Goal: Task Accomplishment & Management: Manage account settings

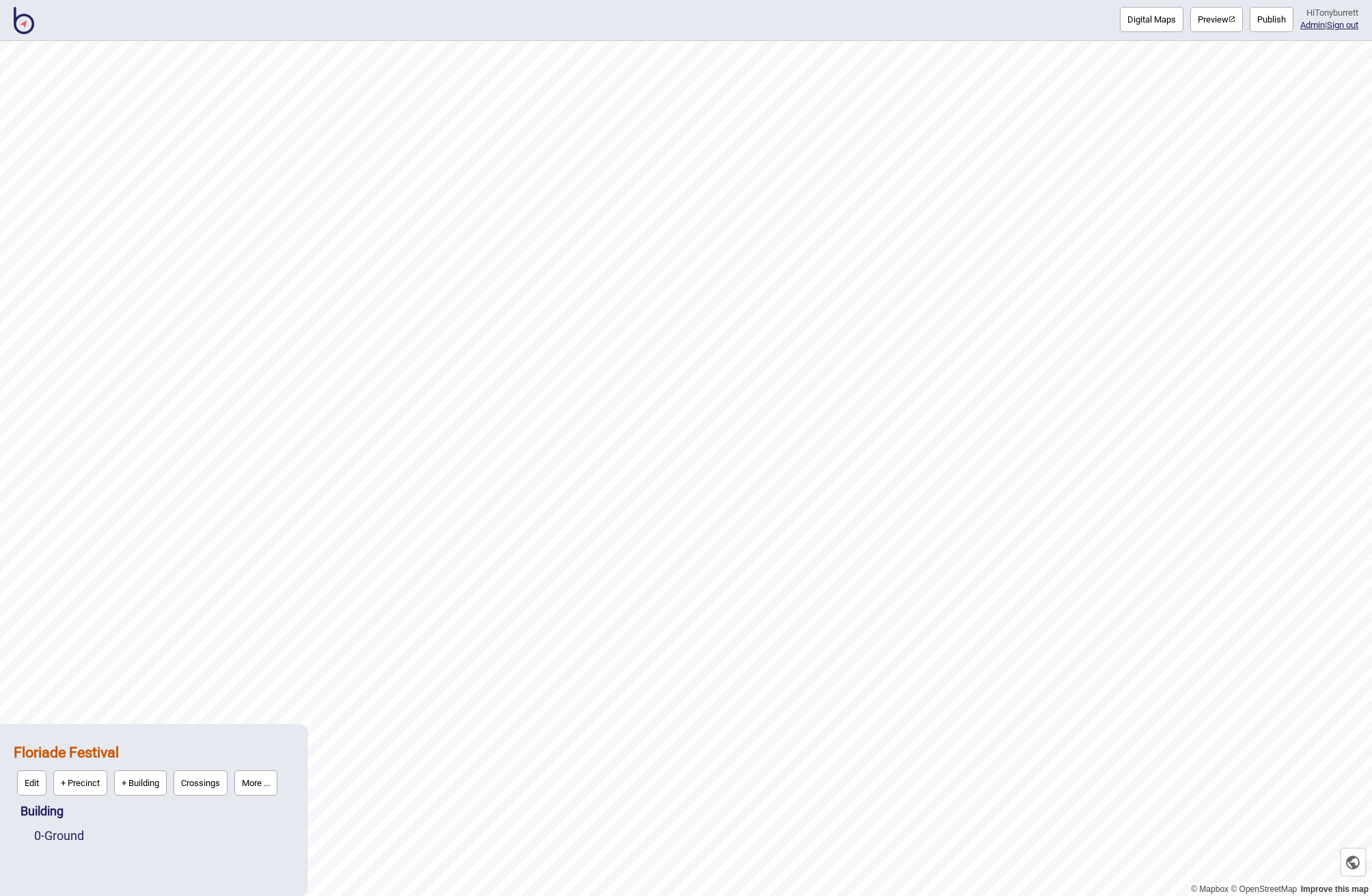
click at [24, 25] on img at bounding box center [24, 20] width 21 height 27
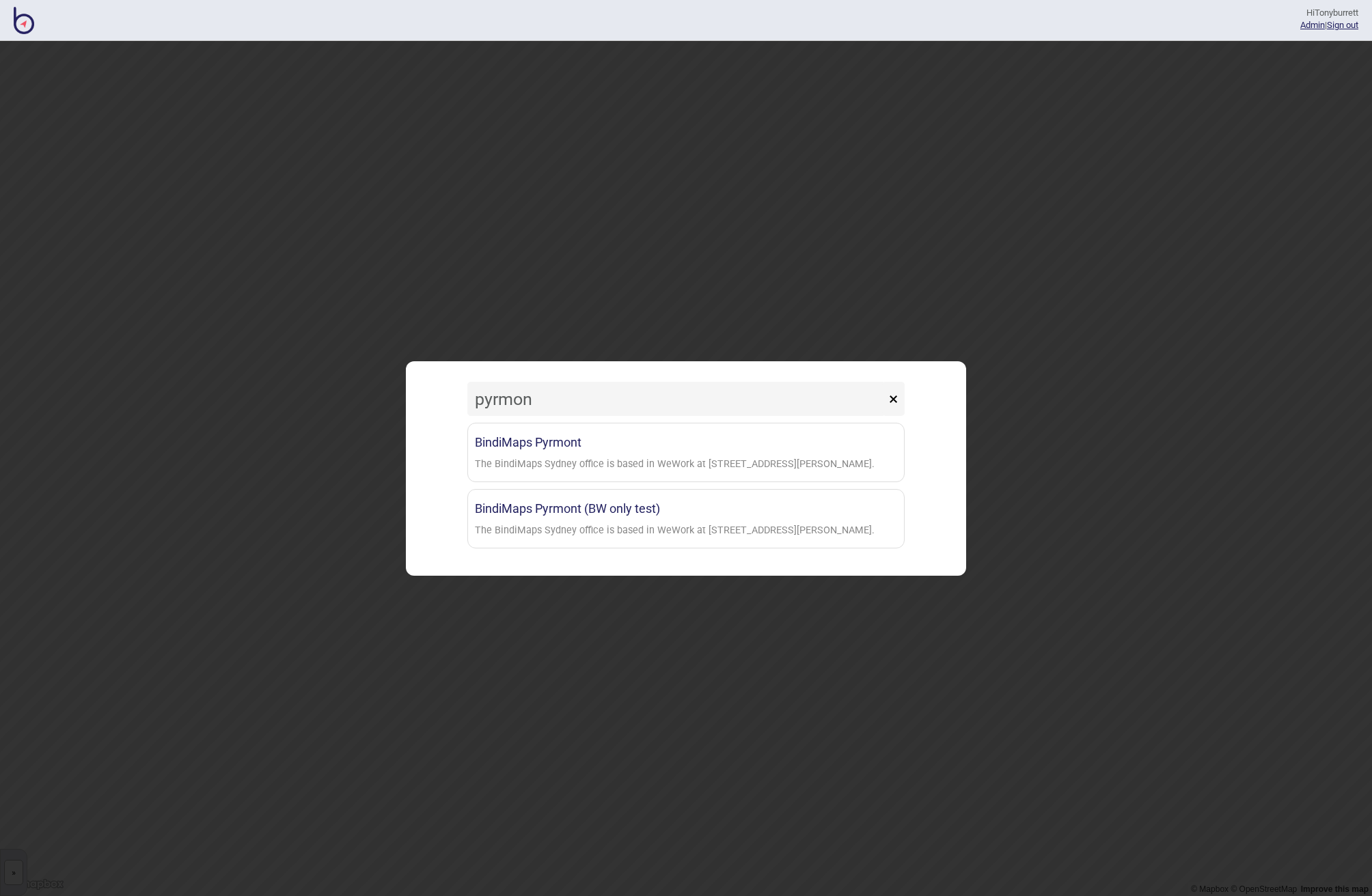
type input "Pyrmont"
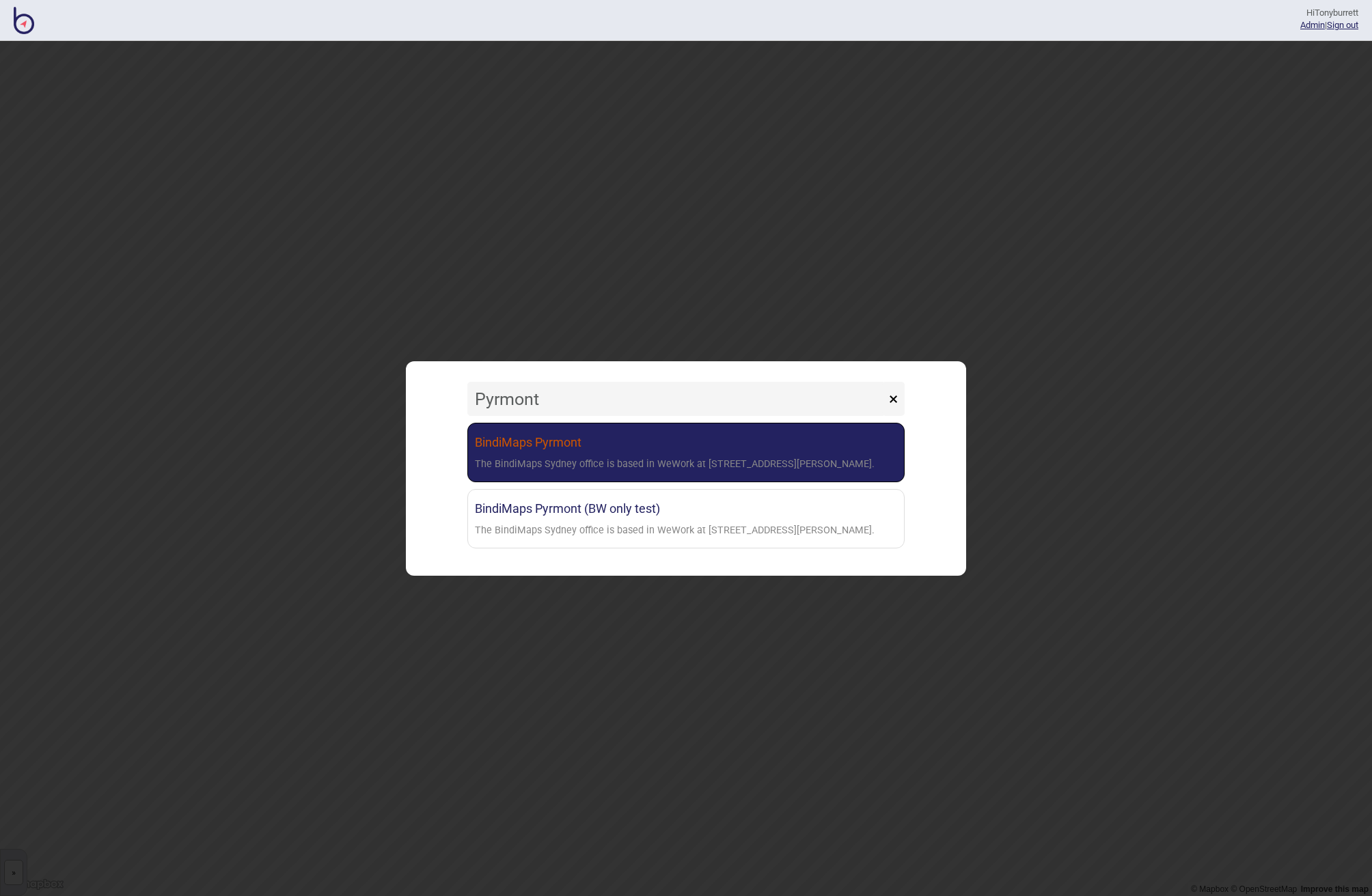
drag, startPoint x: 672, startPoint y: 349, endPoint x: 617, endPoint y: 456, distance: 120.3
click at [617, 456] on div "The BindiMaps Sydney office is based in WeWork at [STREET_ADDRESS][PERSON_NAME]." at bounding box center [675, 464] width 400 height 20
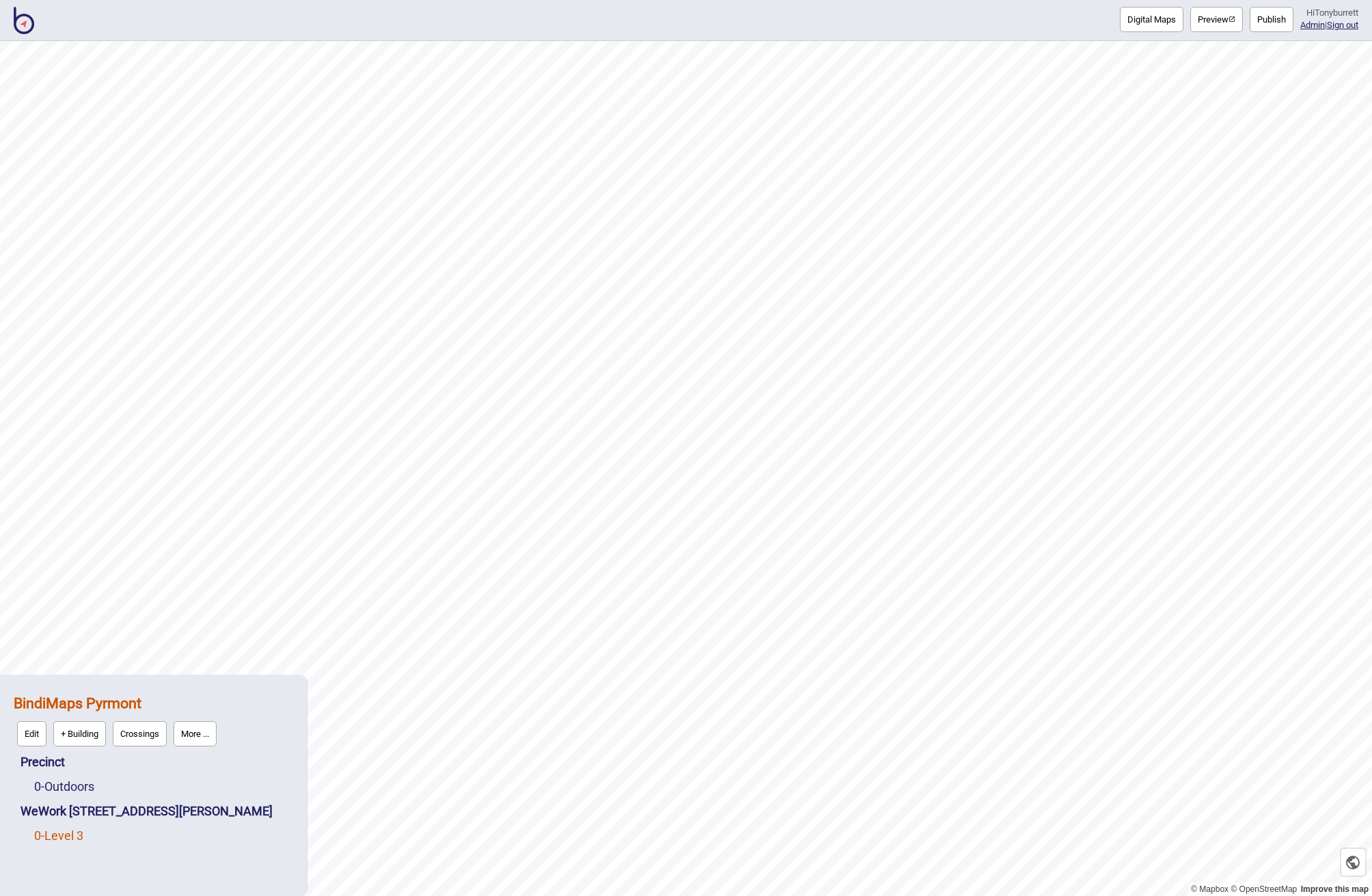
click at [60, 839] on link "0 - Level 3" at bounding box center [59, 835] width 49 height 14
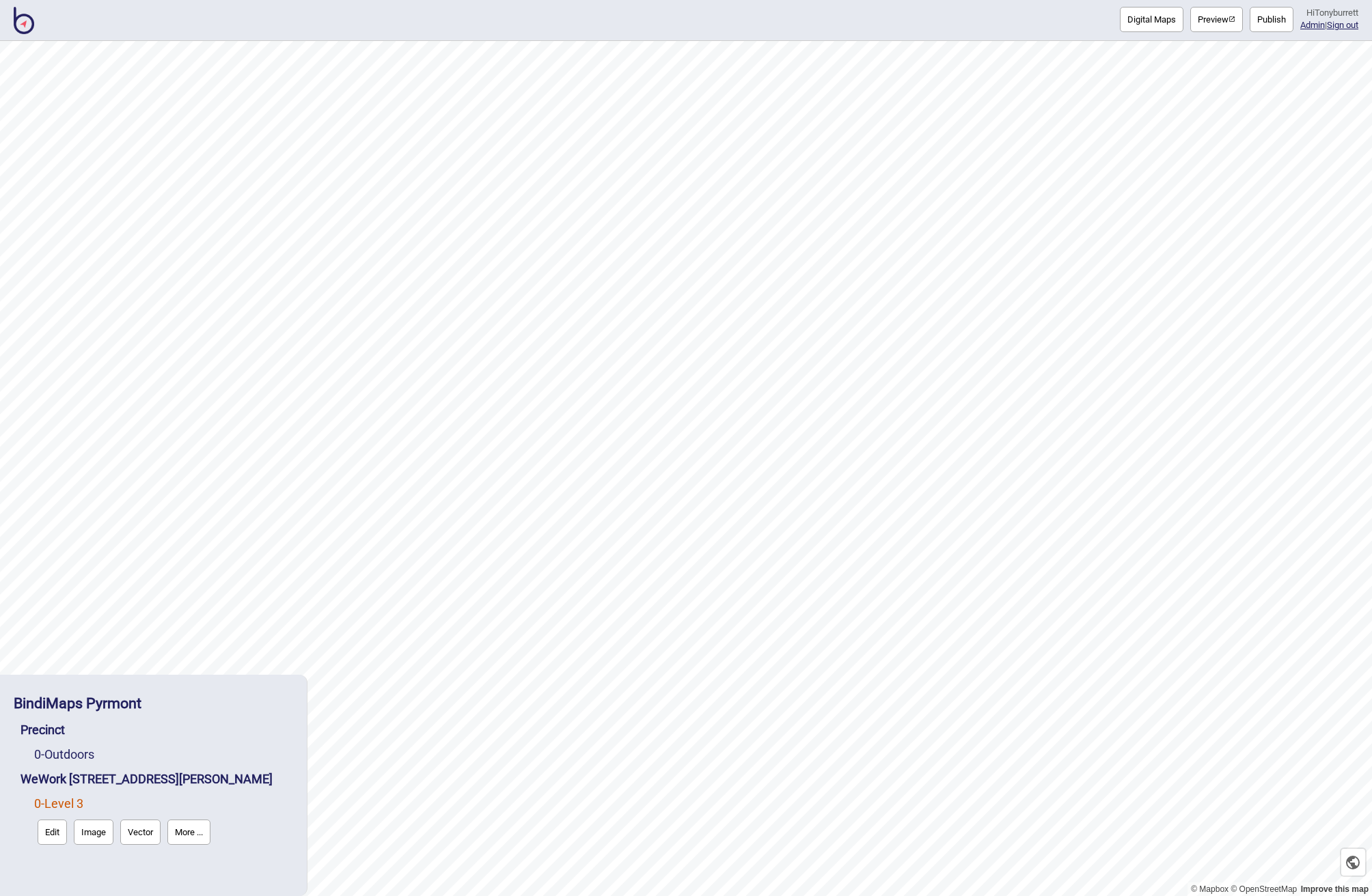
click at [60, 837] on button "Edit" at bounding box center [53, 832] width 30 height 25
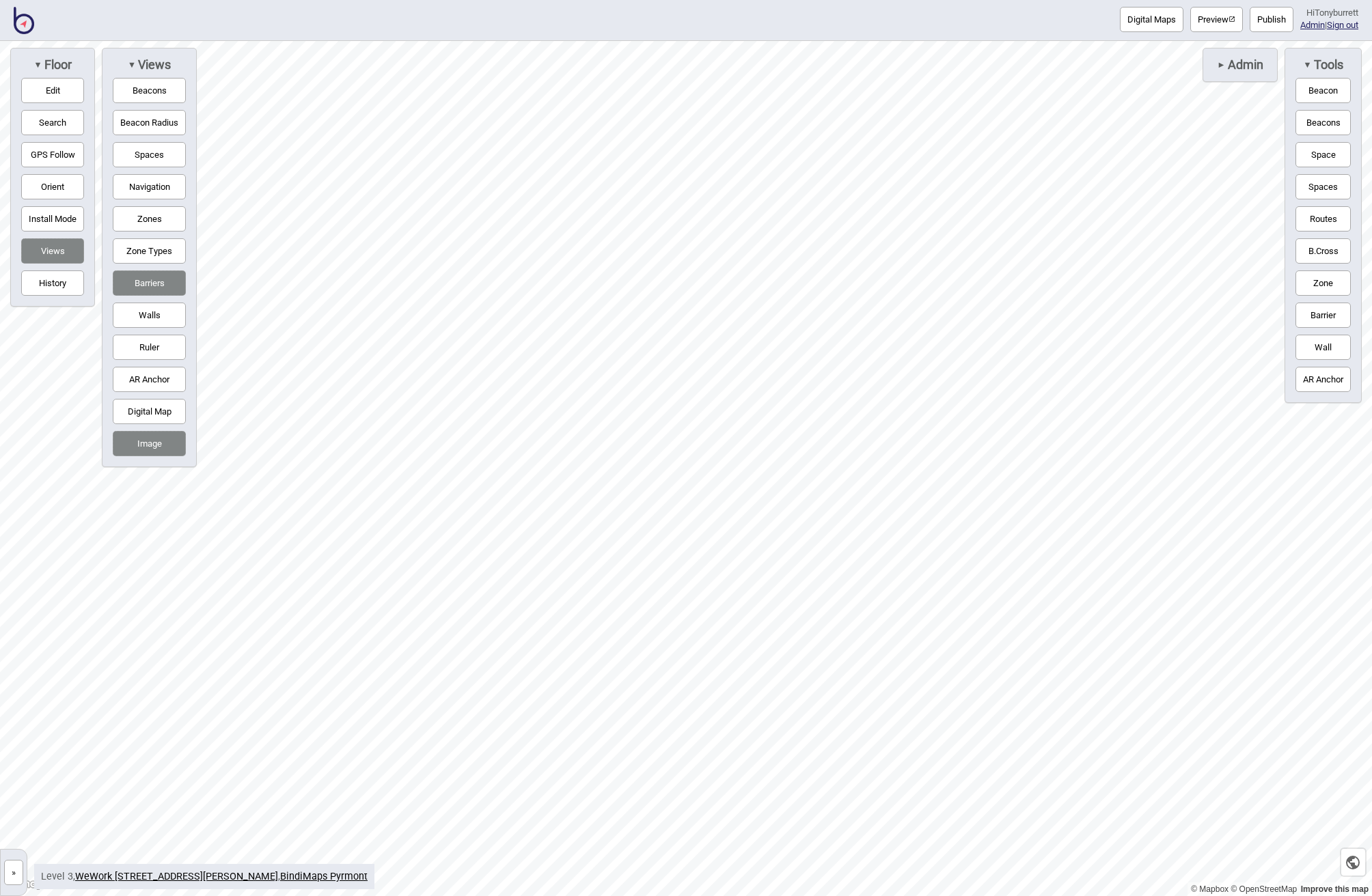
click at [65, 121] on button "Search" at bounding box center [53, 122] width 63 height 25
type input "[PERSON_NAME]"
drag, startPoint x: 174, startPoint y: 124, endPoint x: 155, endPoint y: 158, distance: 38.9
click at [151, 160] on button "Spaces" at bounding box center [149, 154] width 73 height 25
click at [862, 217] on div "Map marker" at bounding box center [860, 216] width 11 height 11
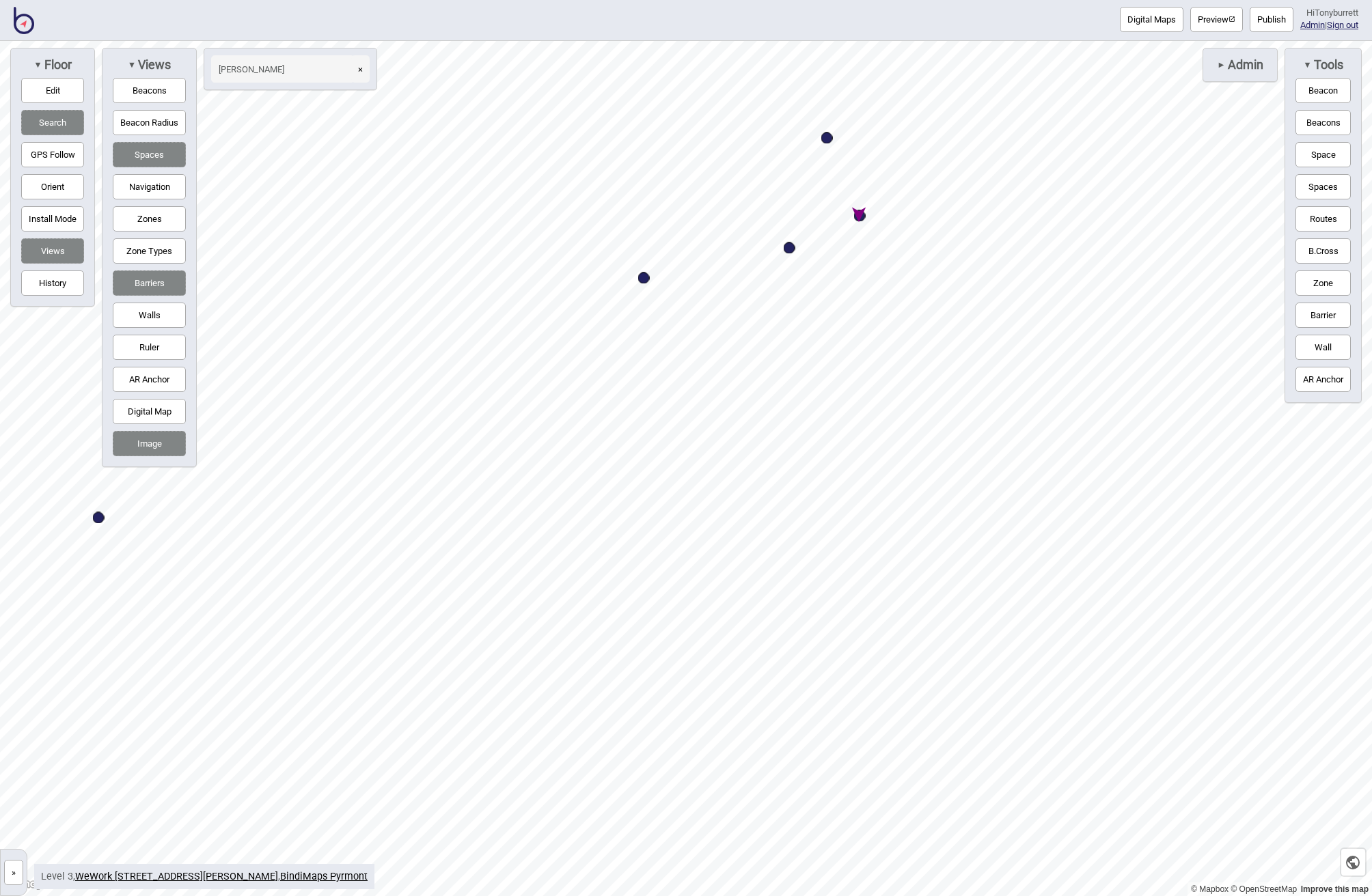
select select "Desk Areas"
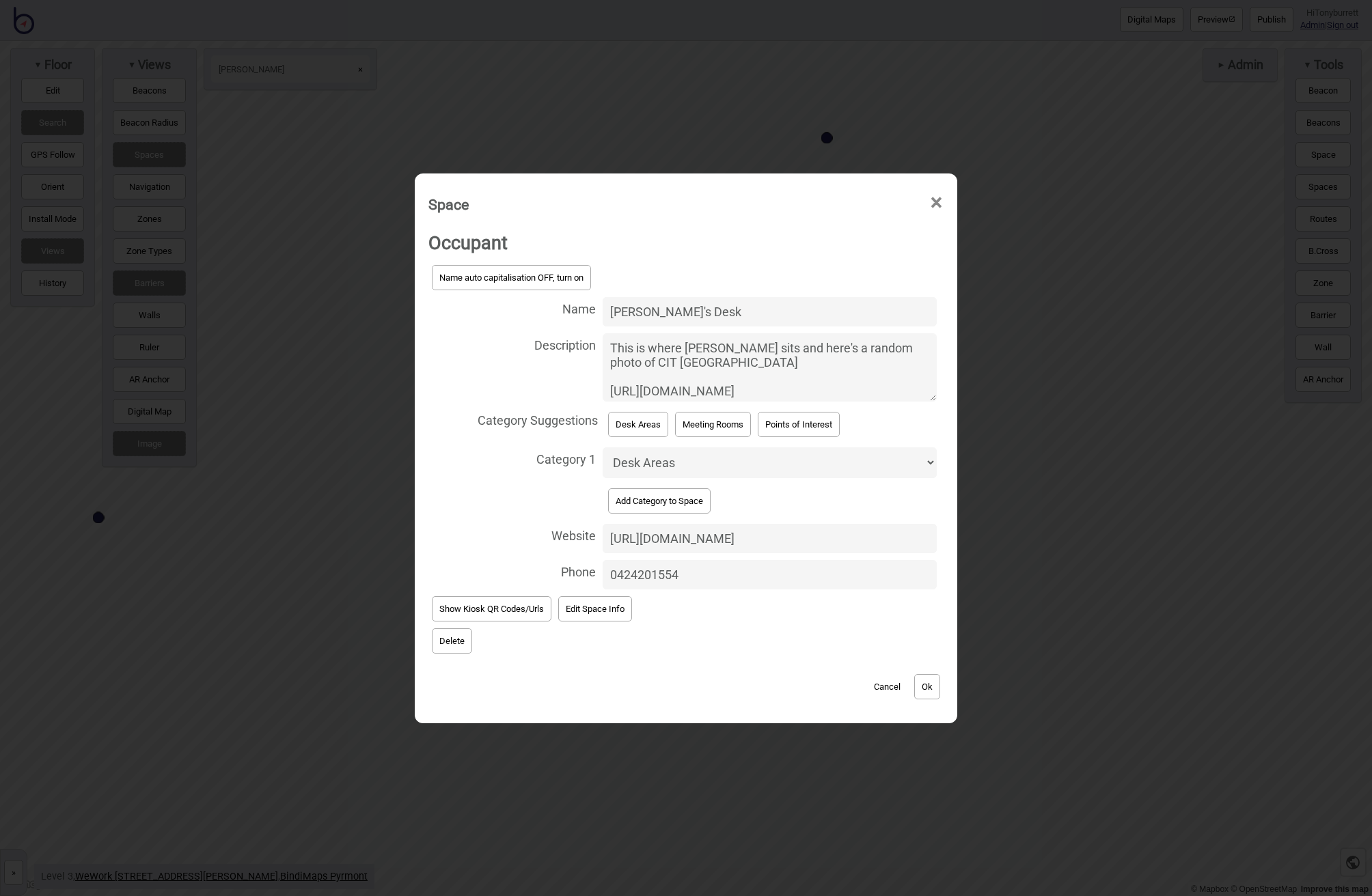
drag, startPoint x: 744, startPoint y: 536, endPoint x: 579, endPoint y: 526, distance: 165.3
click at [579, 526] on label "Website [URL][DOMAIN_NAME]" at bounding box center [686, 538] width 515 height 36
click at [602, 526] on input "[URL][DOMAIN_NAME]" at bounding box center [769, 538] width 334 height 30
click at [935, 203] on span "×" at bounding box center [935, 203] width 14 height 45
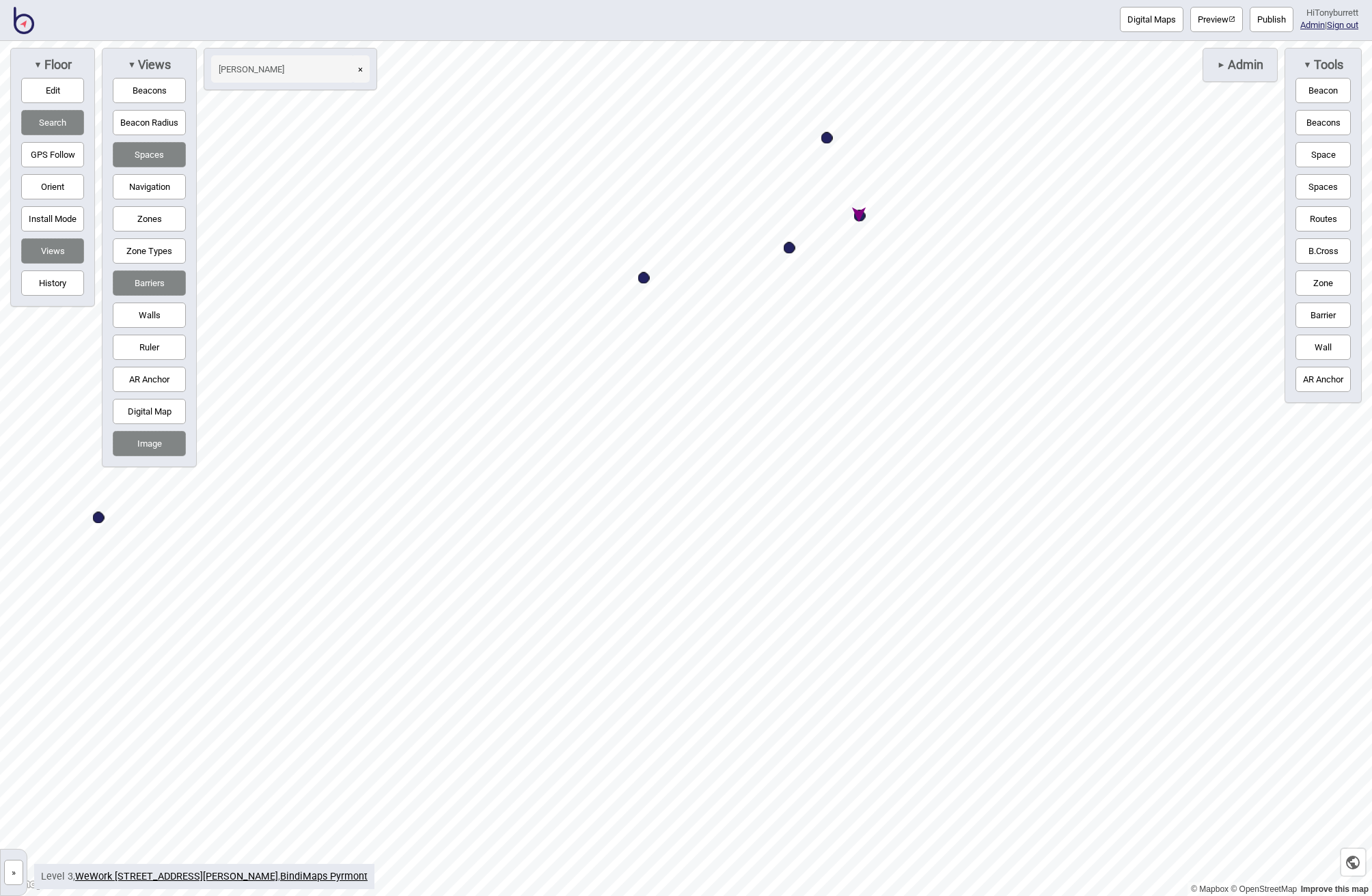
click at [10, 866] on button "»" at bounding box center [13, 872] width 19 height 25
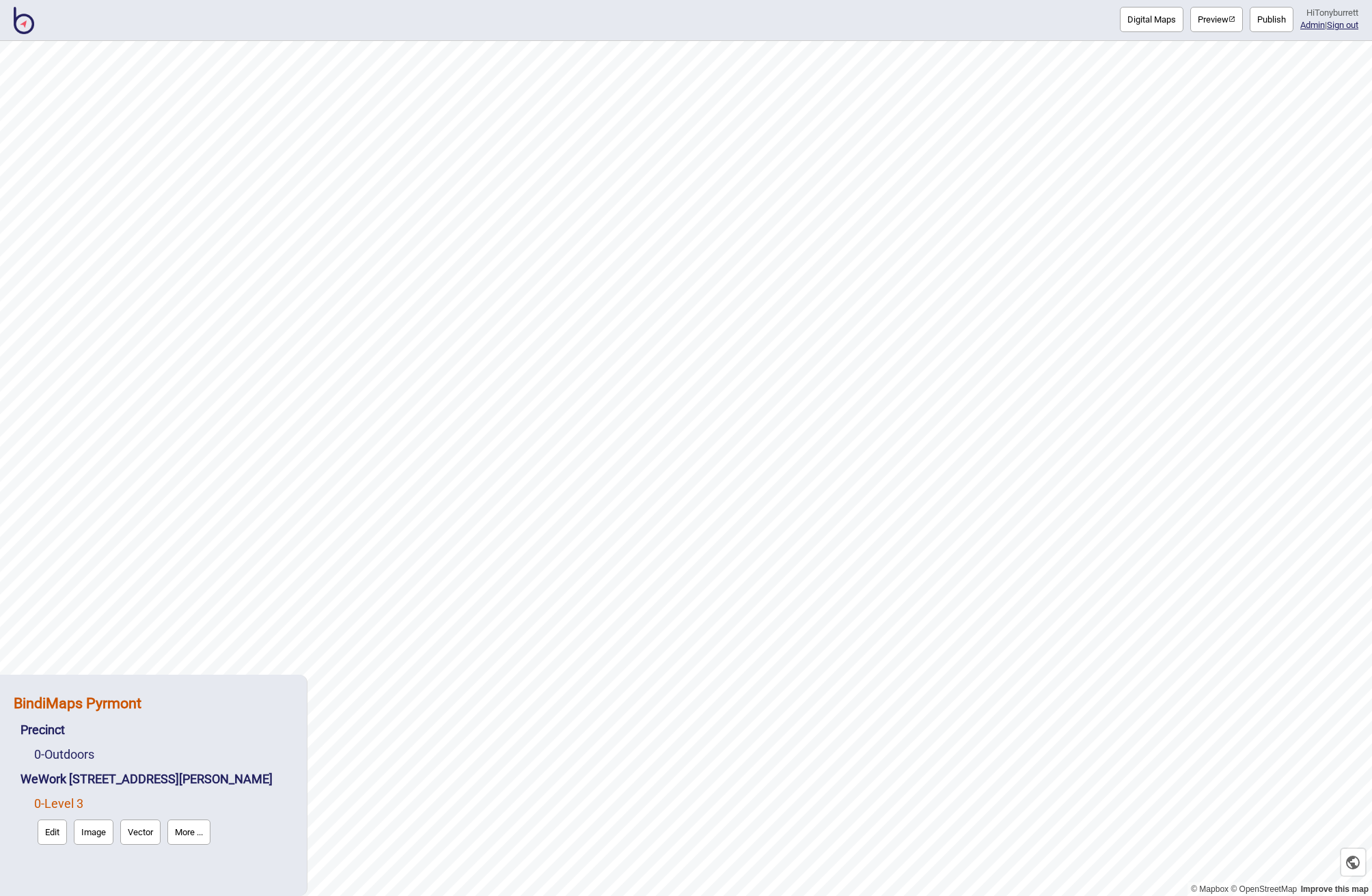
click at [130, 706] on strong "BindiMaps Pyrmont" at bounding box center [78, 703] width 128 height 17
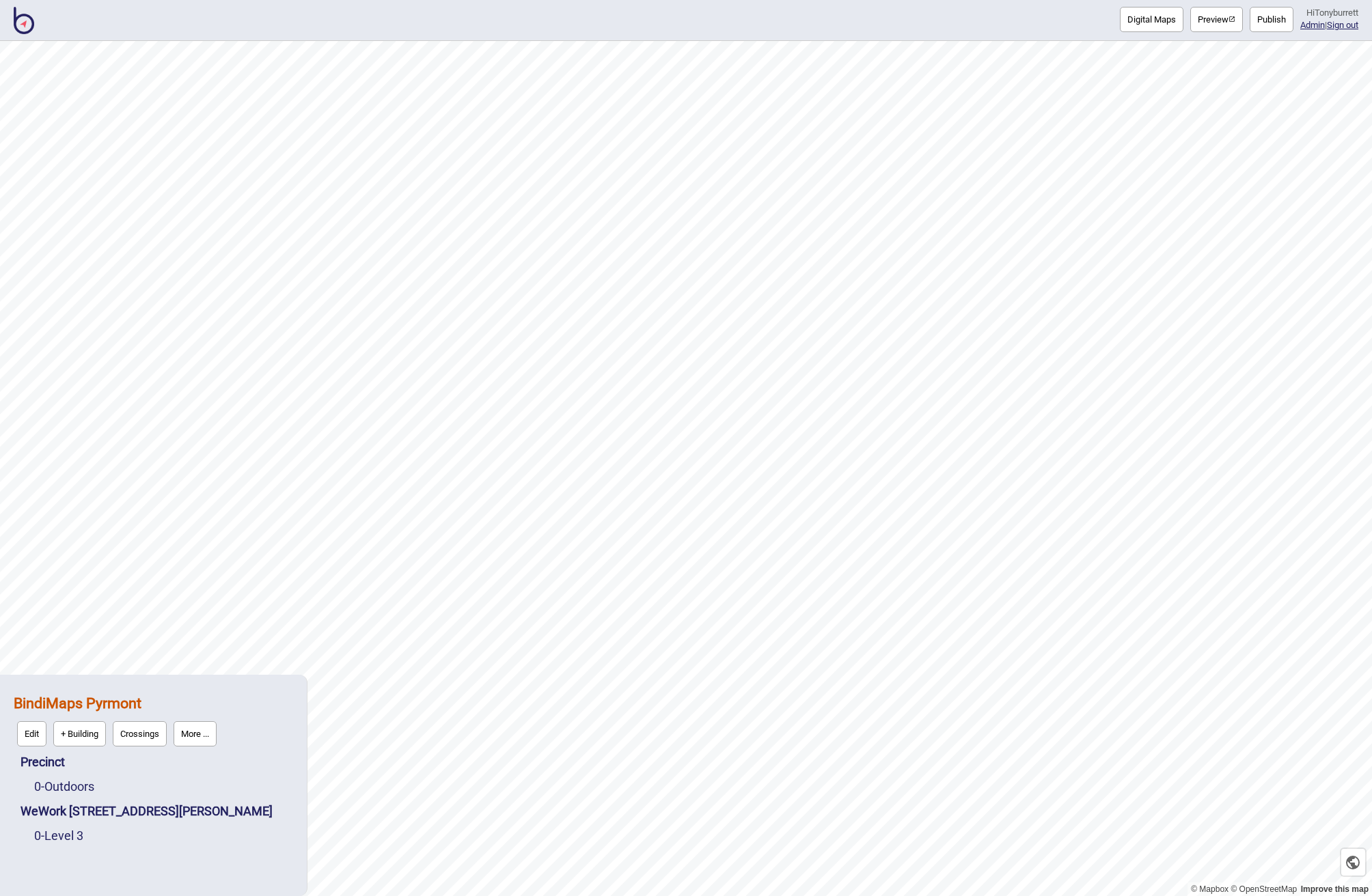
click at [198, 745] on button "More ..." at bounding box center [194, 734] width 43 height 25
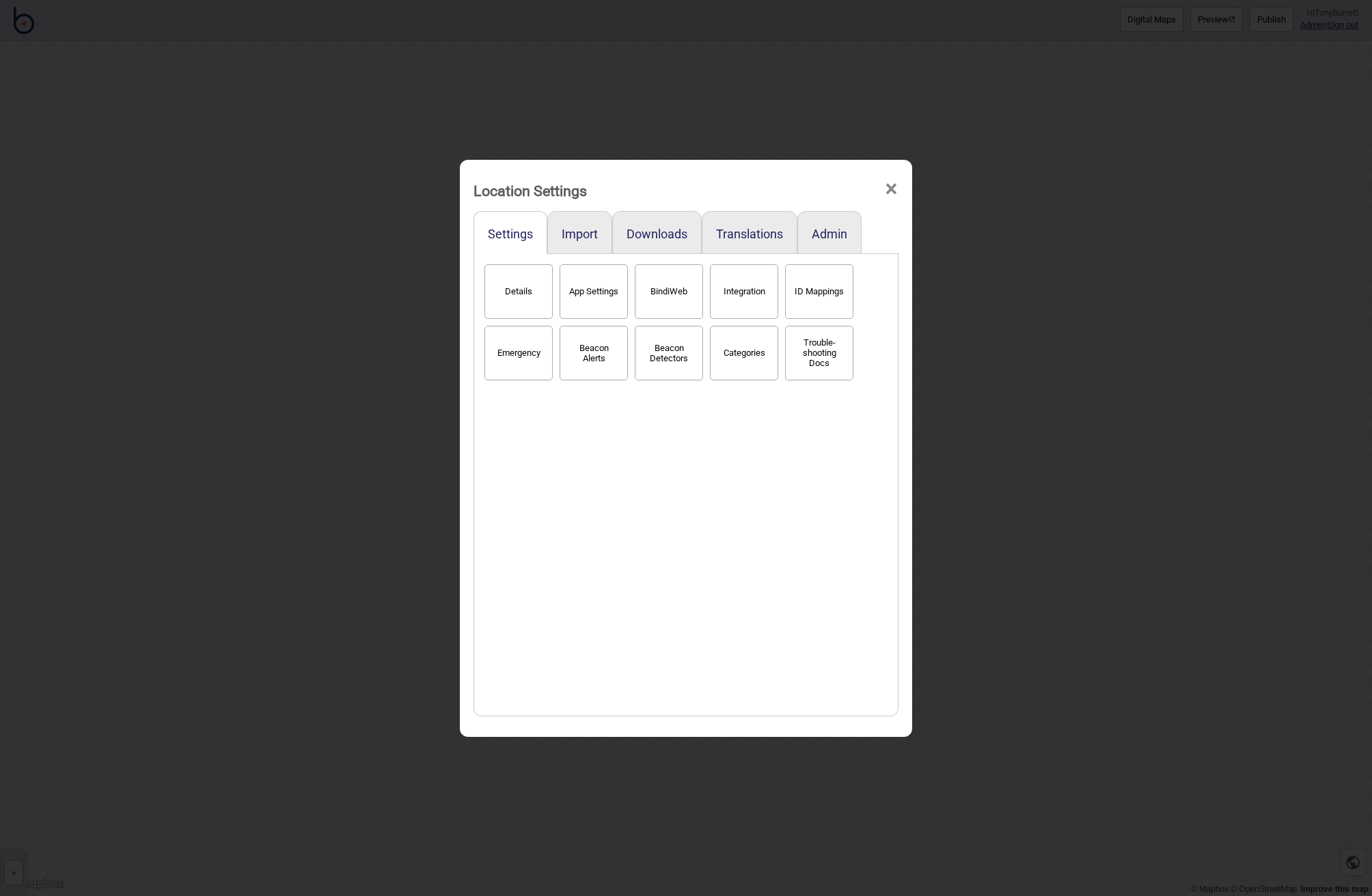
click at [661, 290] on button "BindiWeb" at bounding box center [668, 291] width 68 height 55
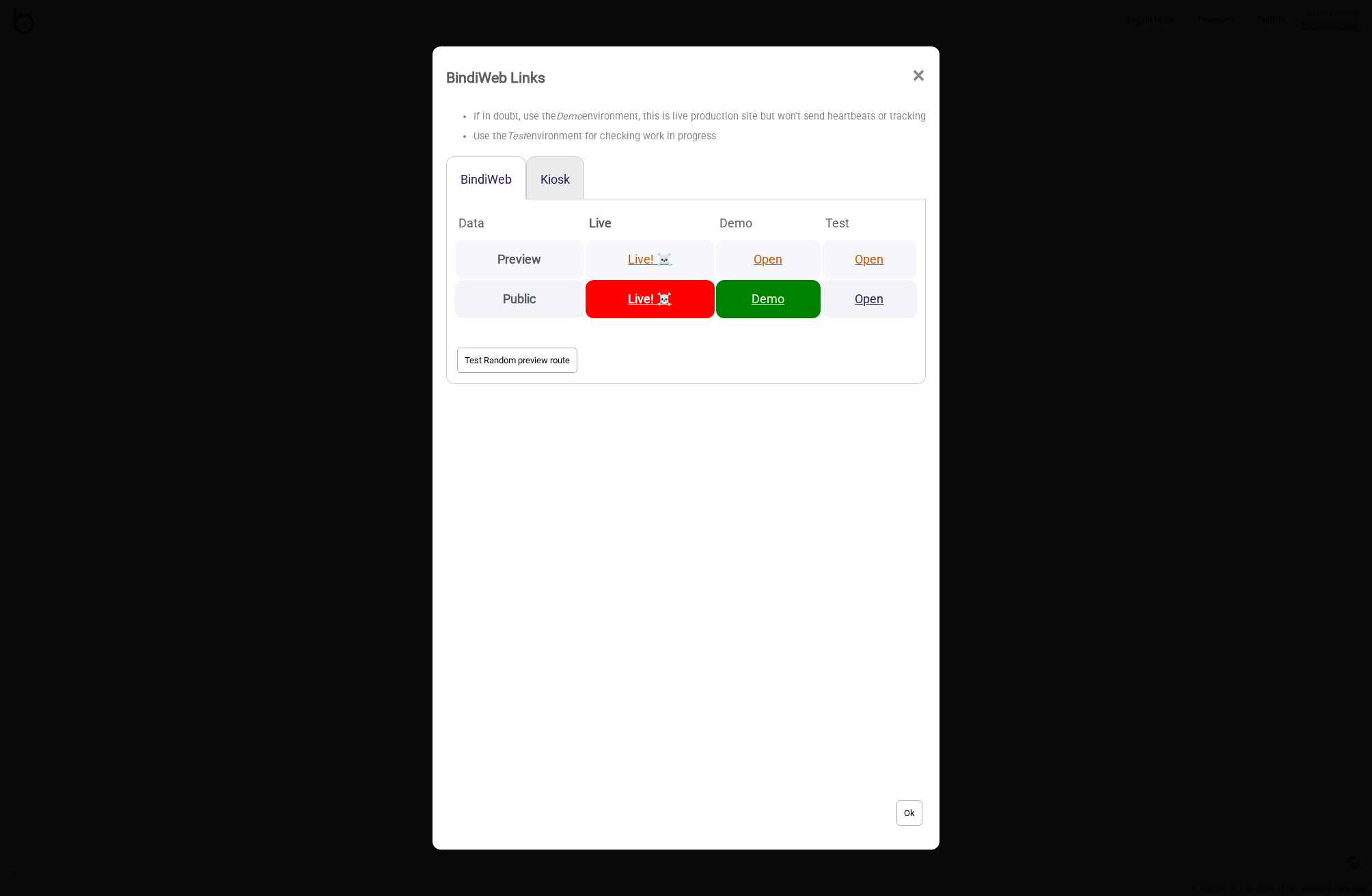
click at [773, 258] on link "Open" at bounding box center [767, 258] width 29 height 14
click at [917, 75] on span "×" at bounding box center [918, 75] width 14 height 45
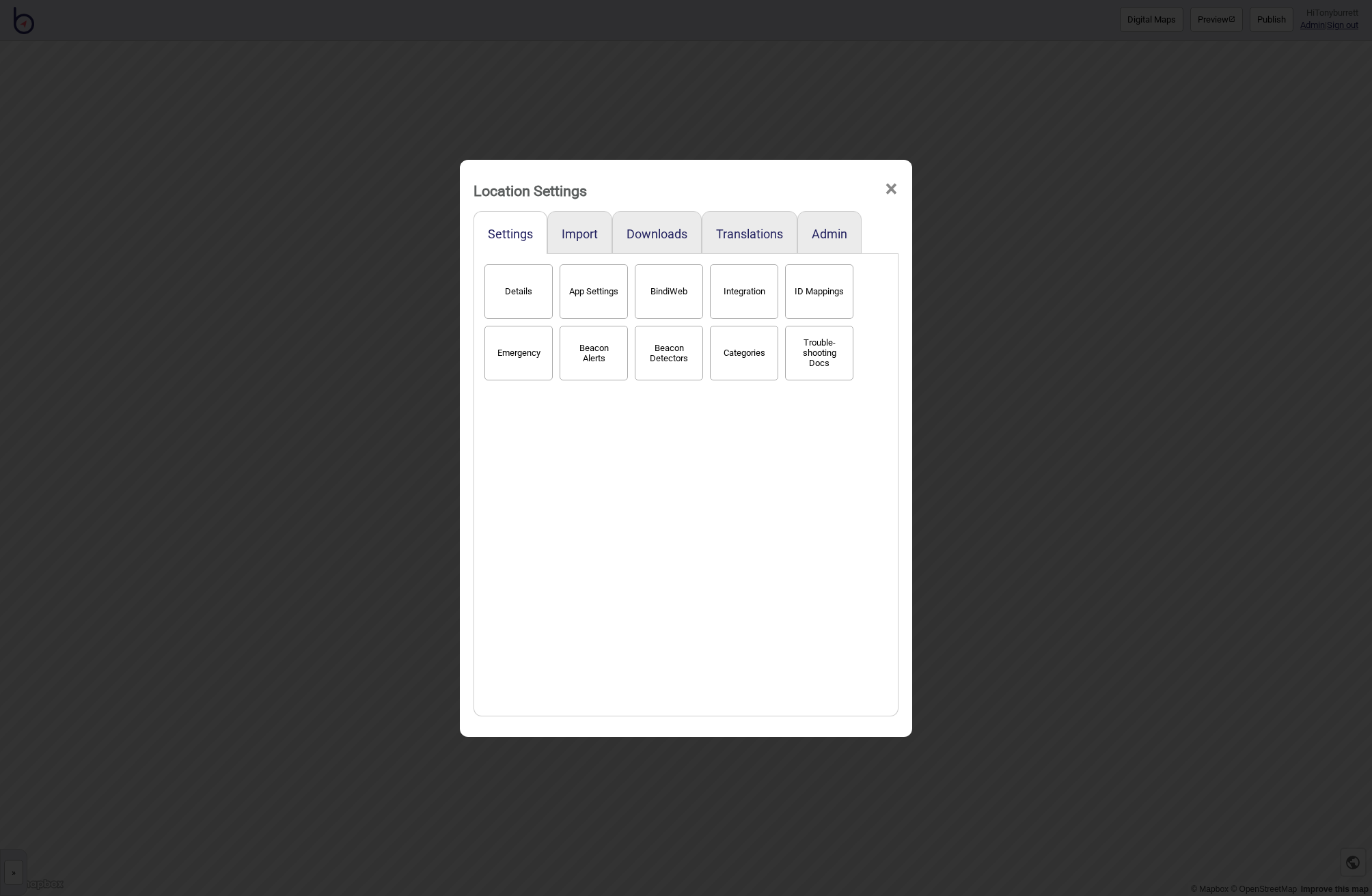
click at [895, 185] on span "×" at bounding box center [890, 189] width 14 height 45
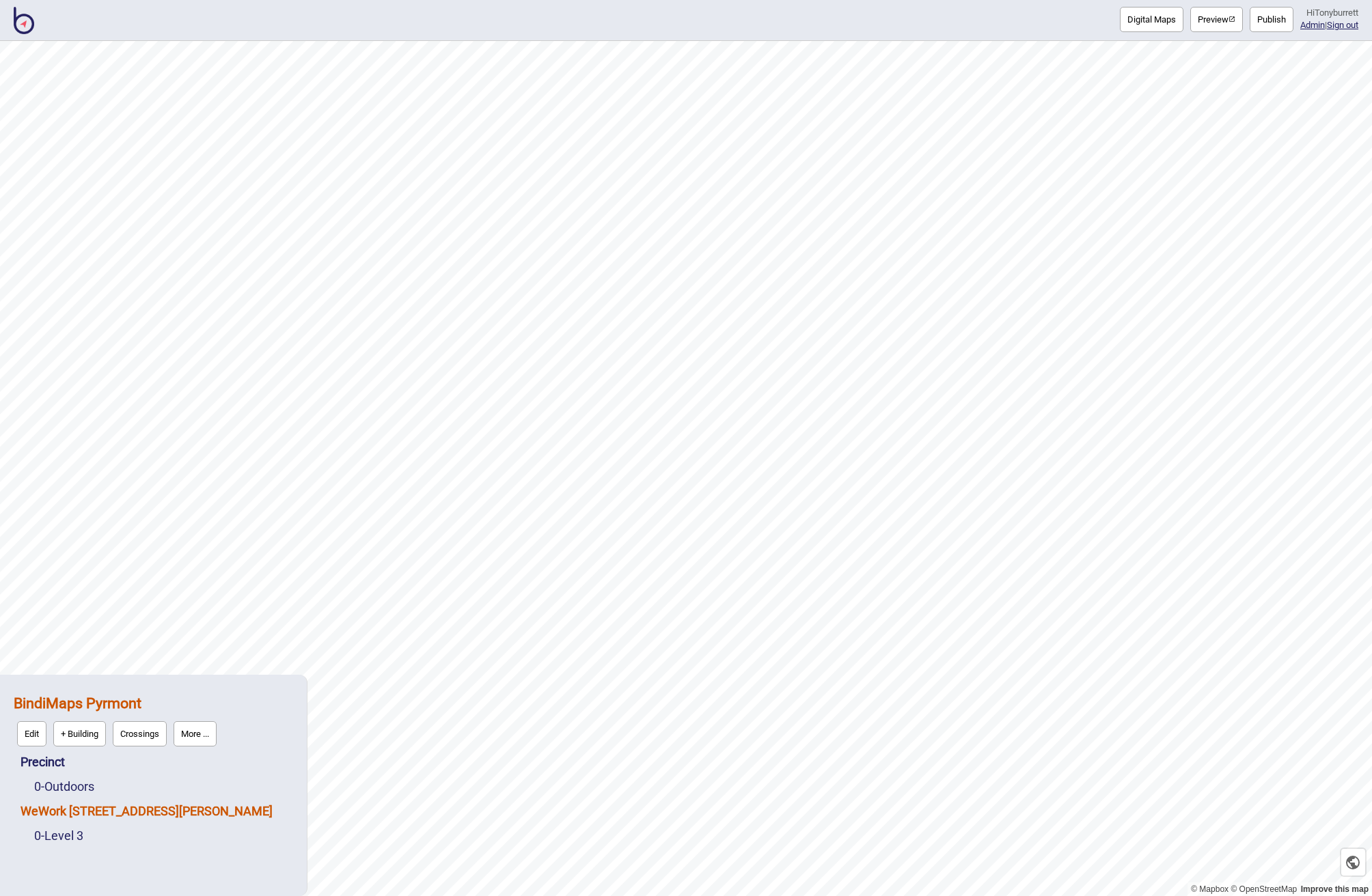
drag, startPoint x: 78, startPoint y: 830, endPoint x: 149, endPoint y: 779, distance: 87.4
click at [80, 830] on link "0 - Level 3" at bounding box center [59, 835] width 49 height 14
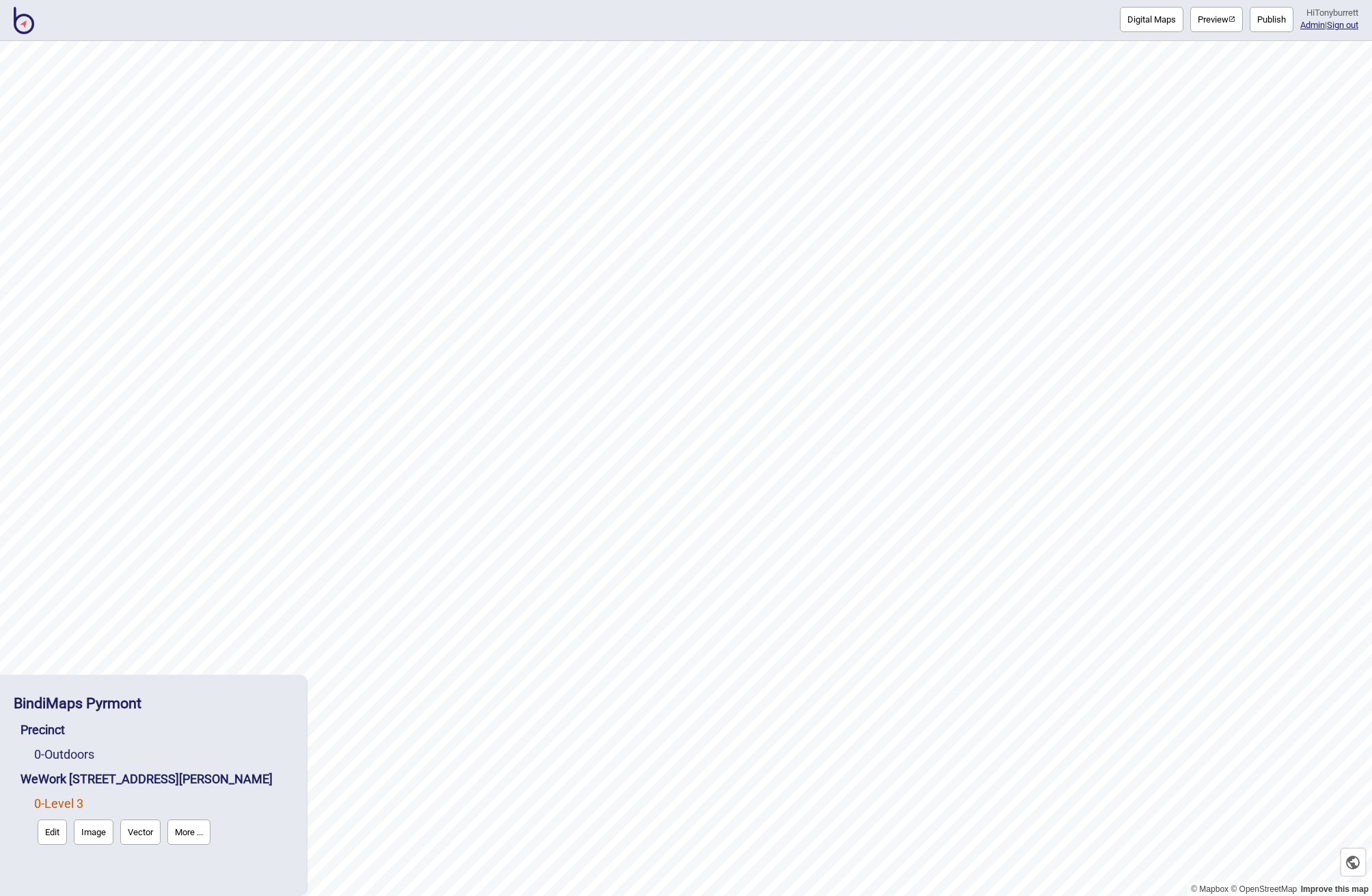
click at [55, 826] on button "Edit" at bounding box center [53, 832] width 30 height 25
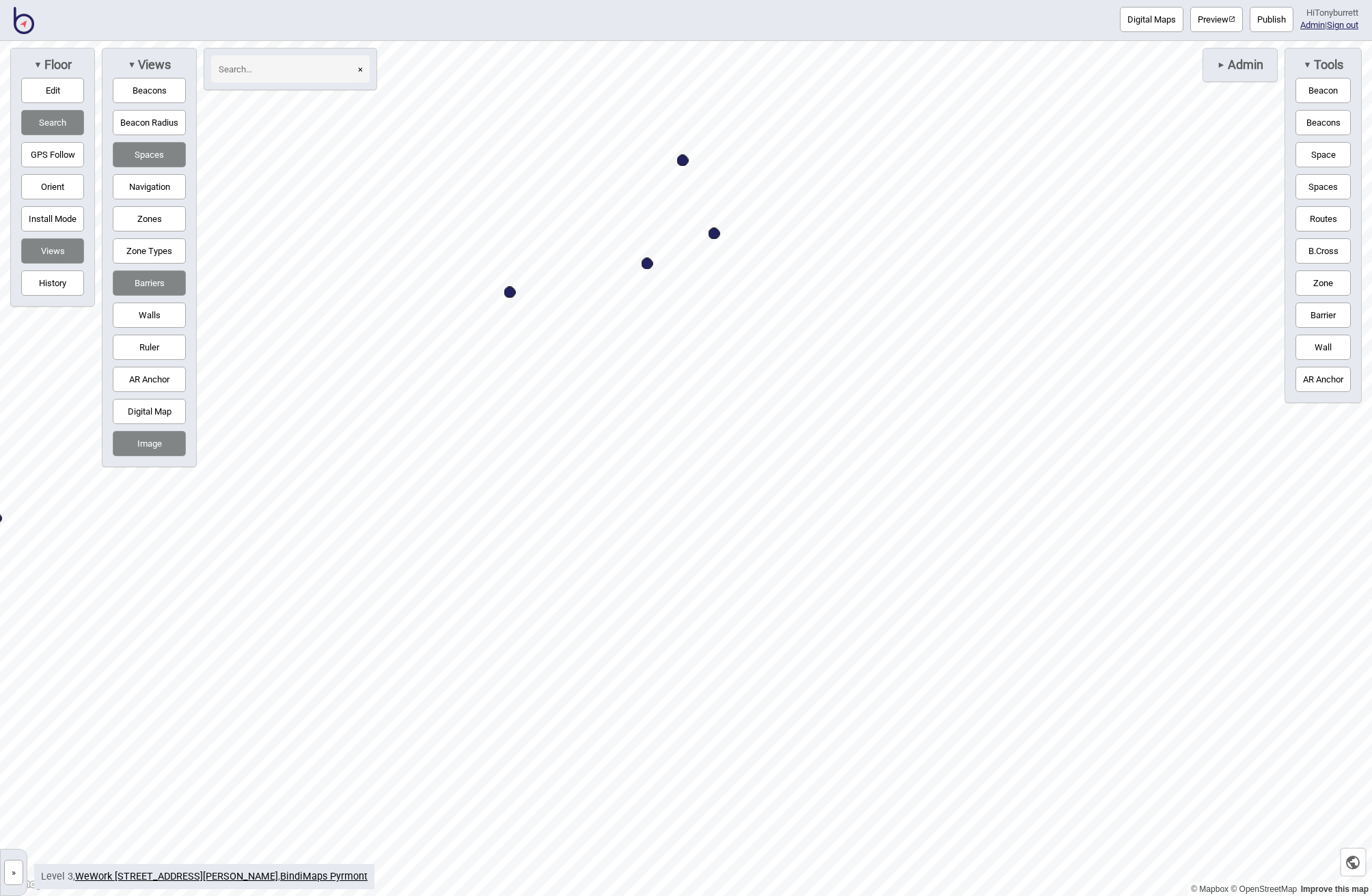
click at [647, 264] on div "Map marker" at bounding box center [647, 264] width 11 height 11
select select "Desk Areas"
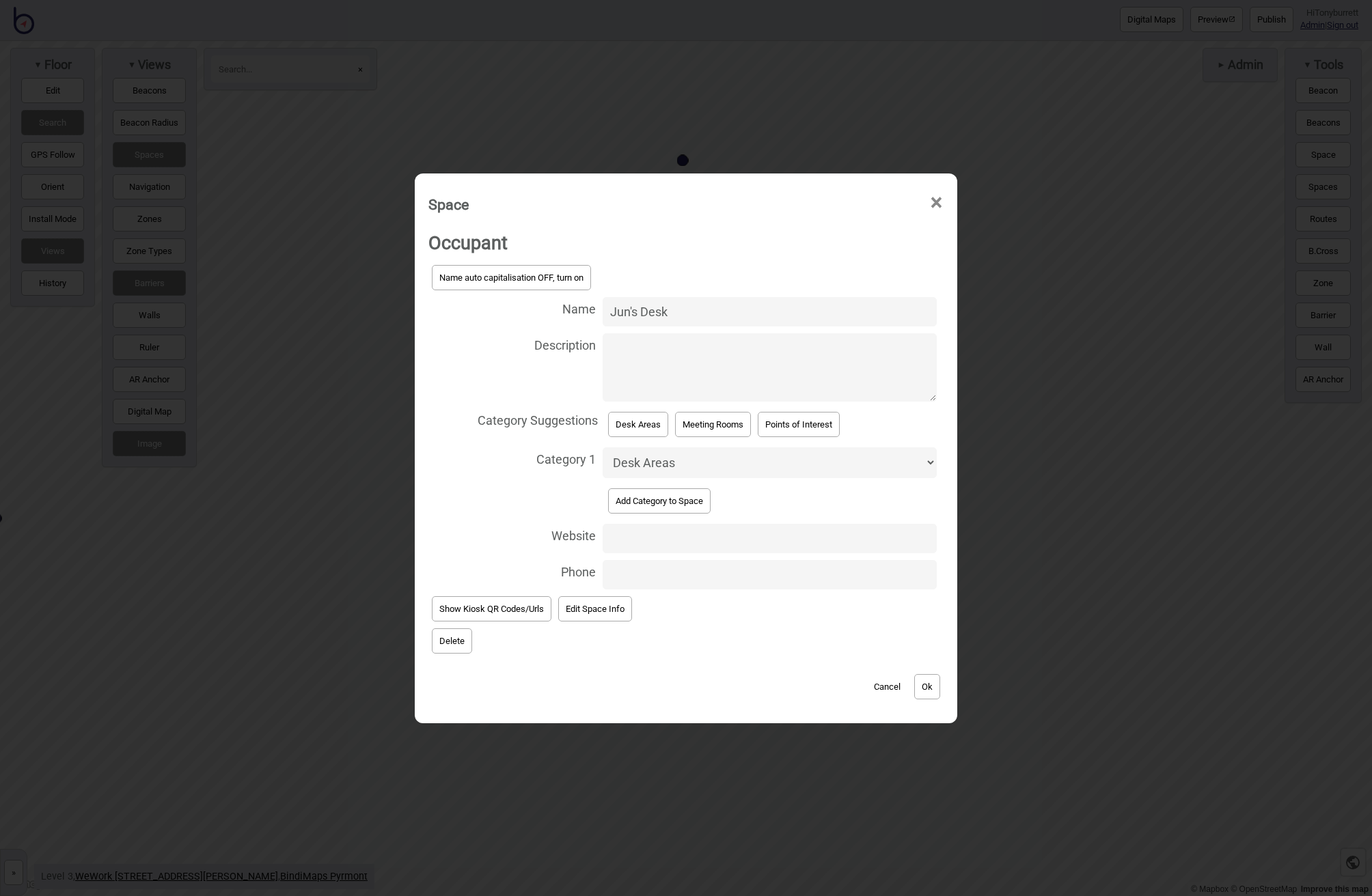
drag, startPoint x: 638, startPoint y: 318, endPoint x: 606, endPoint y: 316, distance: 32.1
click at [606, 316] on input "Jun's Desk" at bounding box center [769, 312] width 334 height 30
type input "[PERSON_NAME] Desk"
click at [933, 680] on button "Ok" at bounding box center [927, 687] width 26 height 25
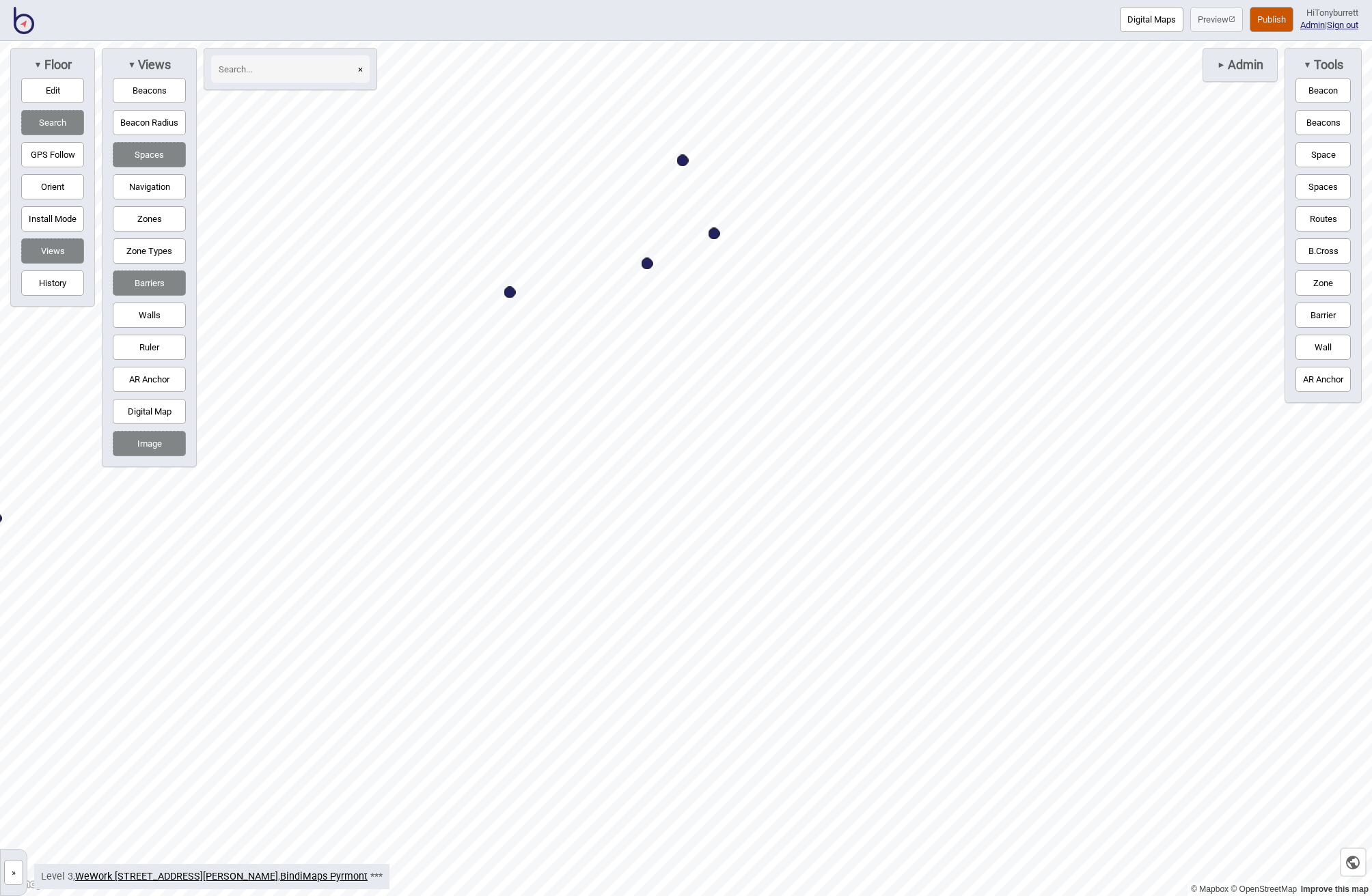
click at [715, 236] on div "Map marker" at bounding box center [714, 234] width 11 height 11
select select "Desk Areas"
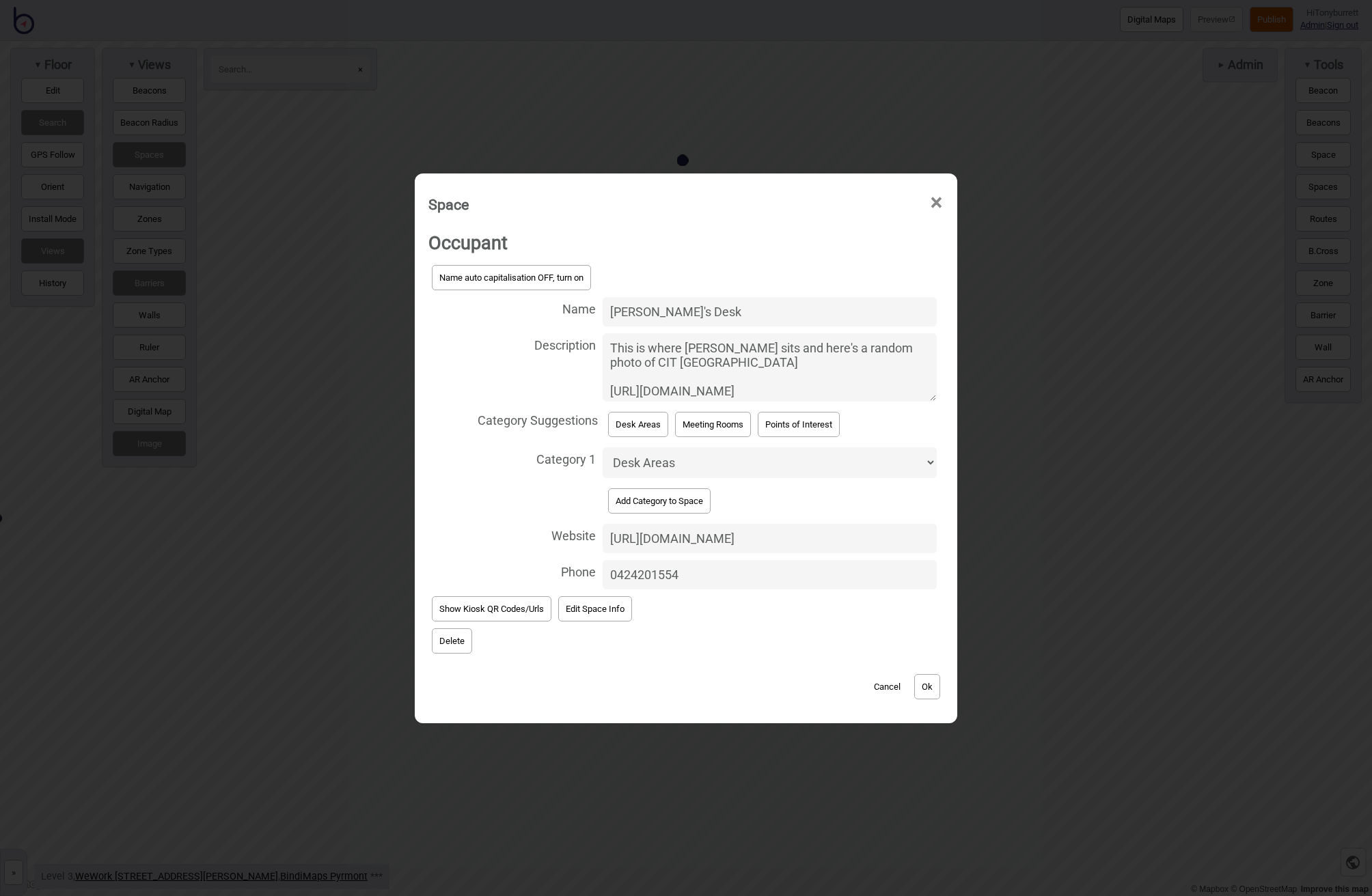
drag, startPoint x: 752, startPoint y: 538, endPoint x: 545, endPoint y: 516, distance: 208.2
click at [545, 520] on label "Website [URL][DOMAIN_NAME]" at bounding box center [686, 538] width 515 height 36
click at [602, 523] on input "[URL][DOMAIN_NAME]" at bounding box center [769, 538] width 334 height 30
paste input "[DOMAIN_NAME][URL]"
type input "[URL][DOMAIN_NAME]"
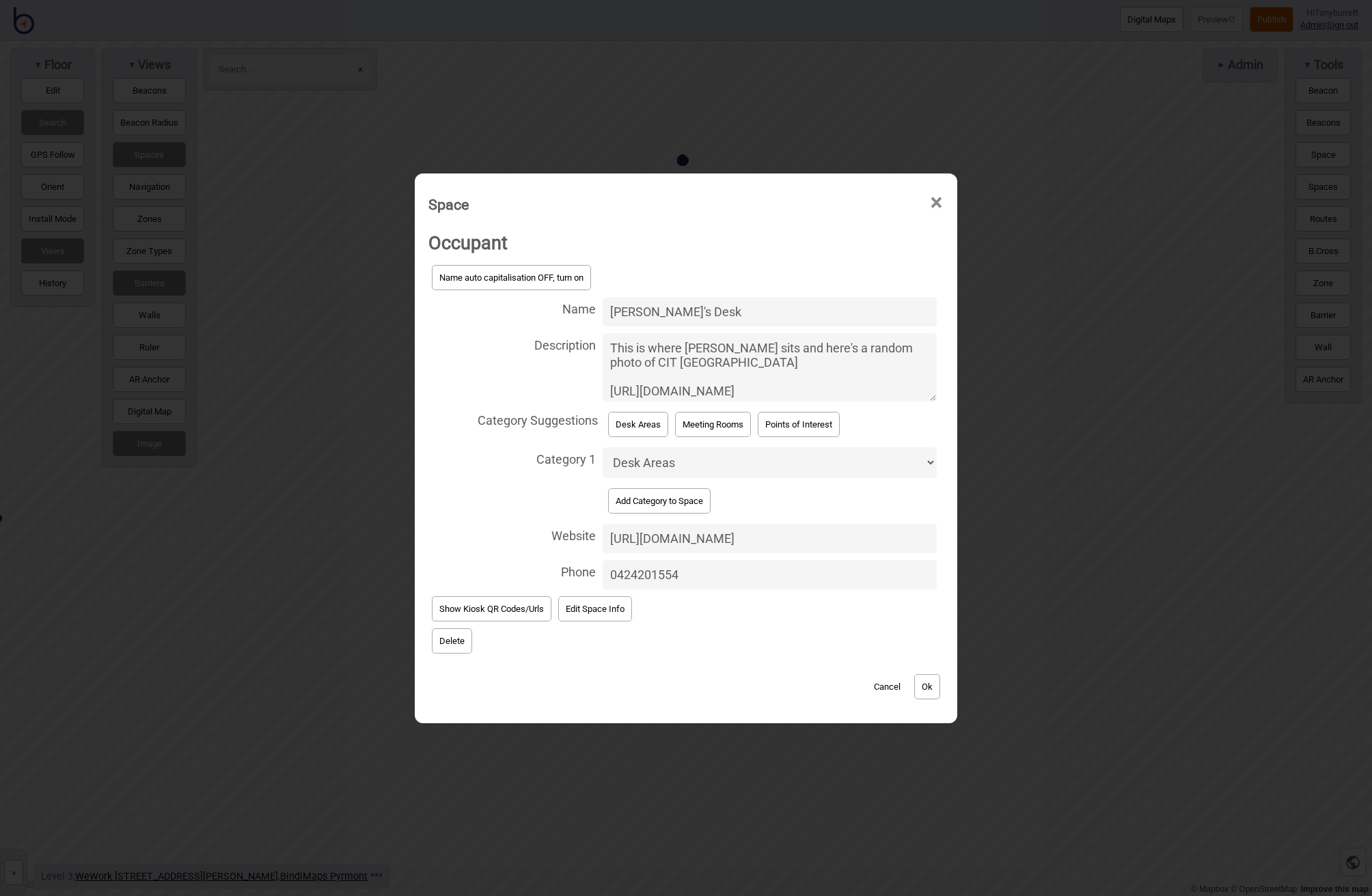
click at [922, 684] on button "Ok" at bounding box center [927, 687] width 26 height 25
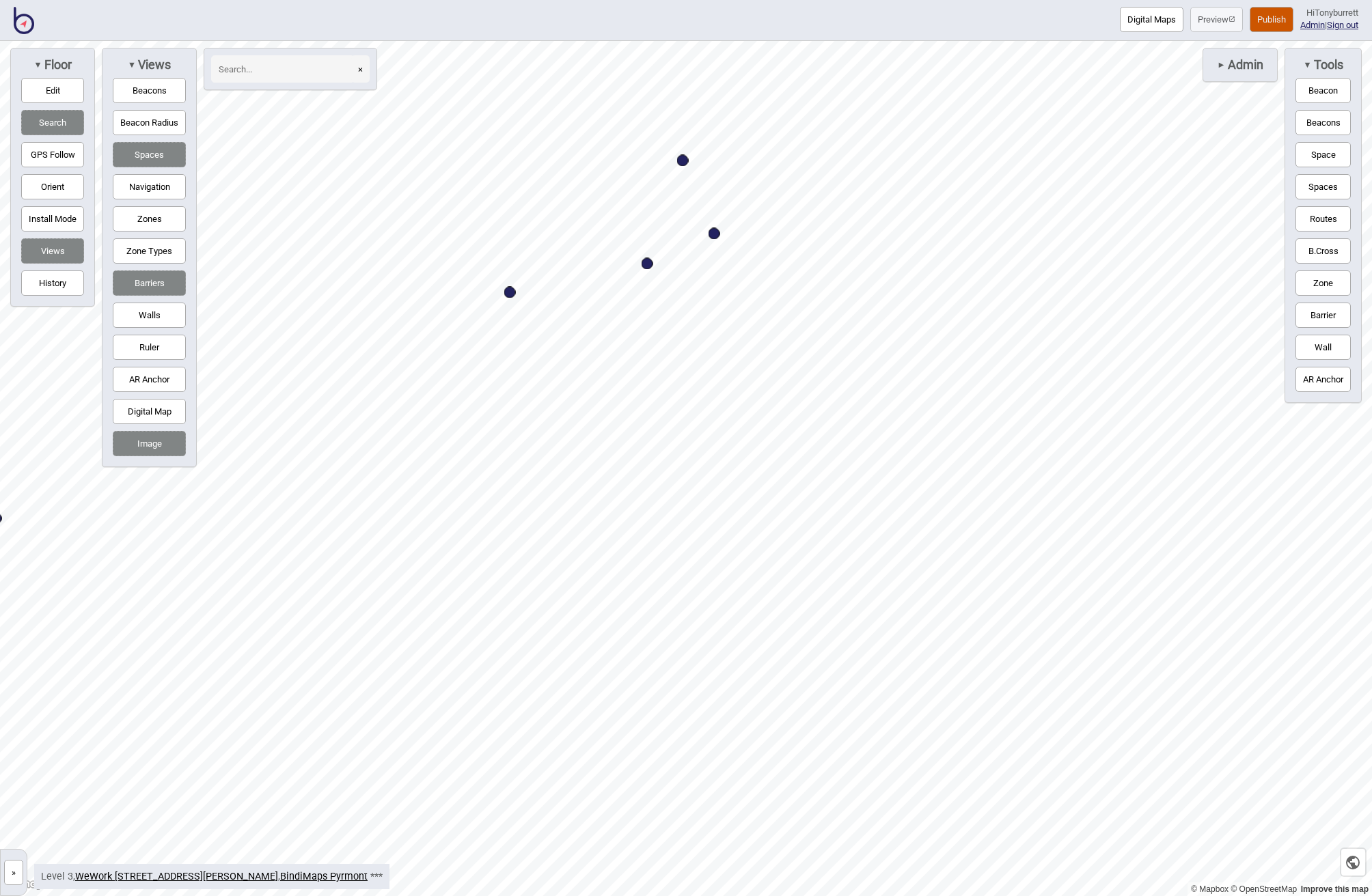
click at [1257, 14] on button "Publish" at bounding box center [1271, 19] width 43 height 25
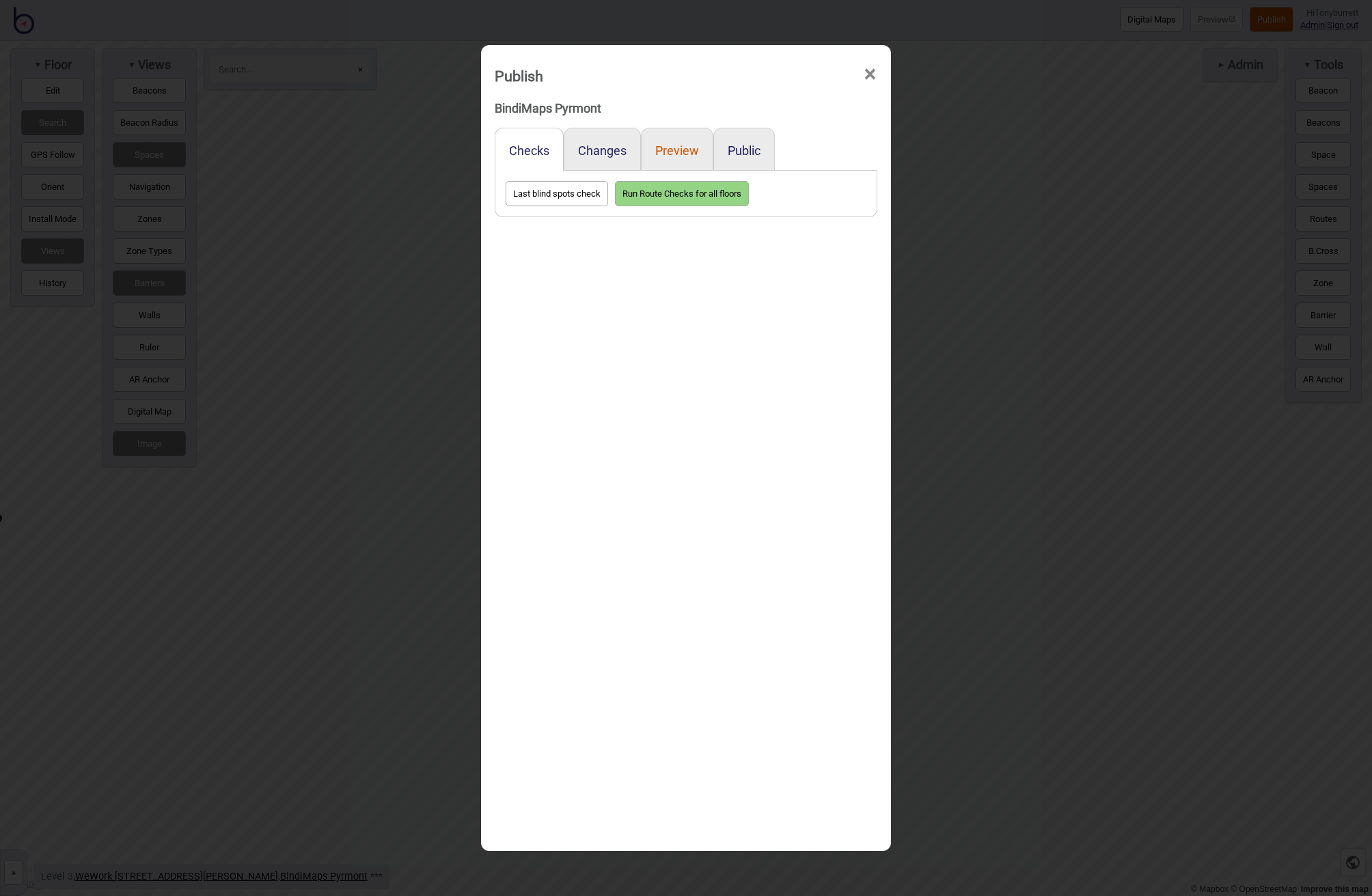
click at [679, 146] on button "Preview" at bounding box center [676, 150] width 43 height 14
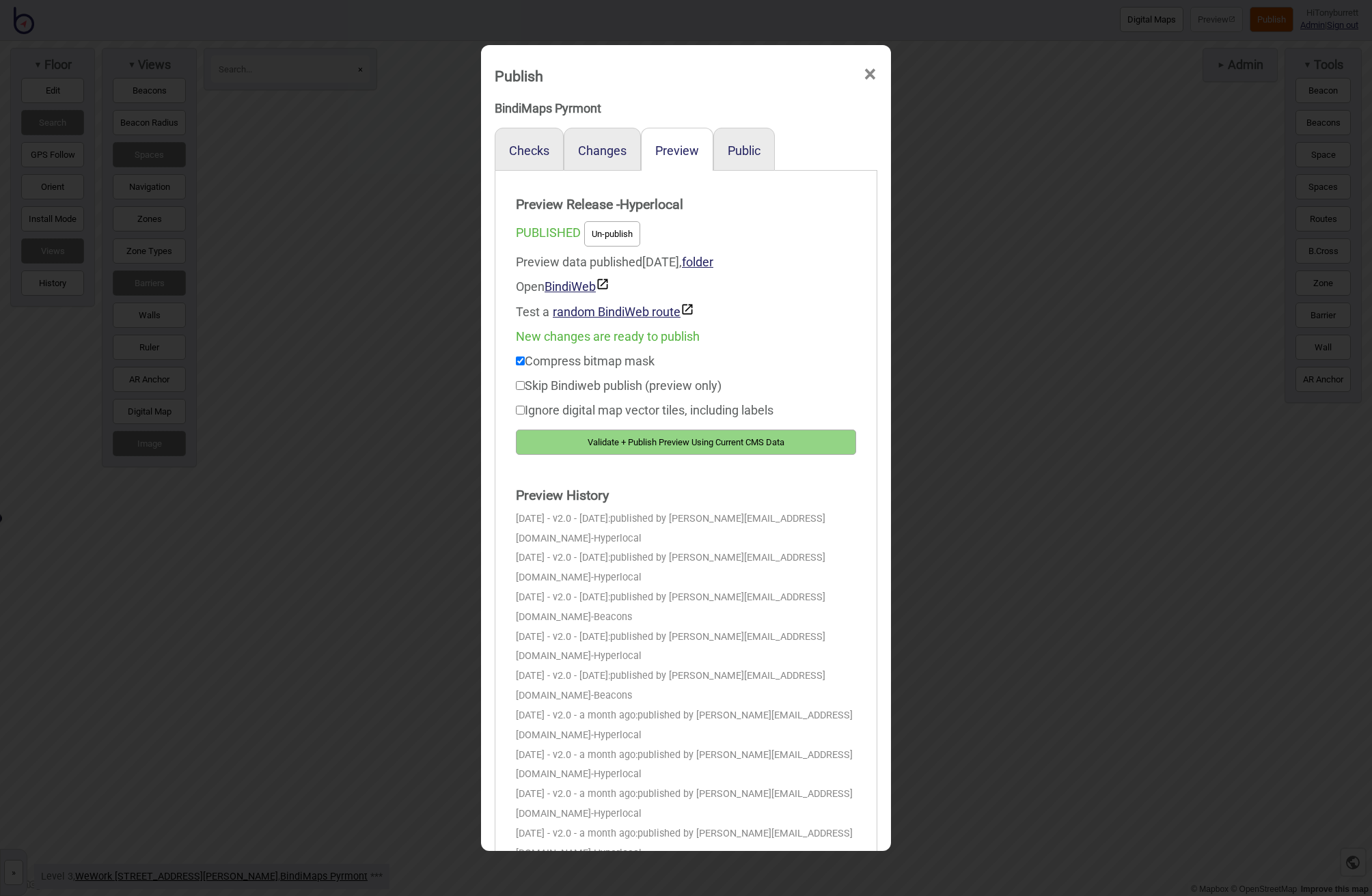
click at [656, 435] on button "Validate + Publish Preview Using Current CMS Data" at bounding box center [686, 442] width 341 height 25
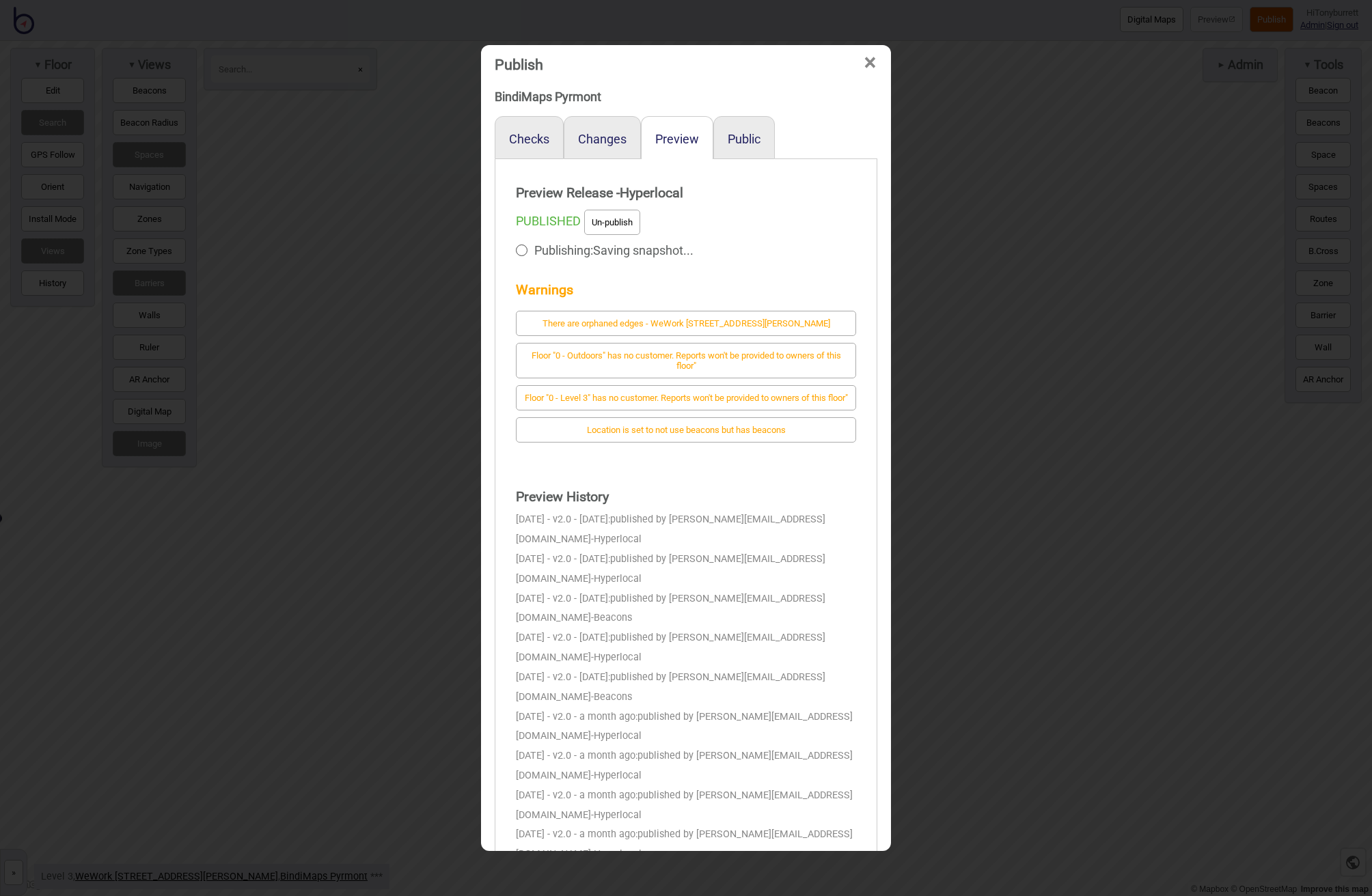
scroll to position [12, 0]
